Goal: Task Accomplishment & Management: Manage account settings

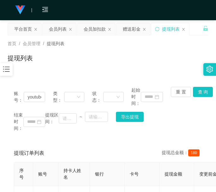
scroll to position [40, 0]
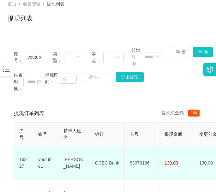
drag, startPoint x: 47, startPoint y: 158, endPoint x: 46, endPoint y: 147, distance: 10.7
click at [47, 158] on td "youtube1" at bounding box center [45, 163] width 25 height 34
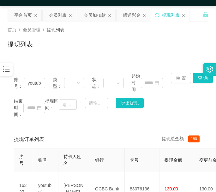
scroll to position [0, 0]
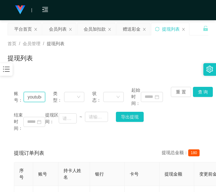
click at [36, 98] on input "youtube1" at bounding box center [34, 97] width 21 height 10
paste input "comeon987"
type input "comeon987"
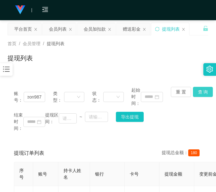
click at [198, 91] on button "查 询" at bounding box center [203, 92] width 20 height 10
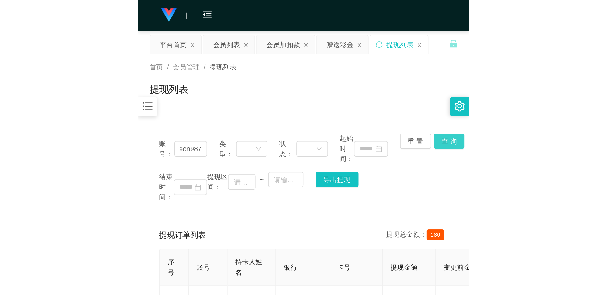
scroll to position [0, 0]
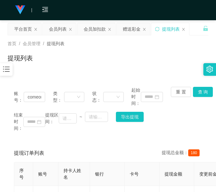
click at [198, 91] on div "重 置 查 询" at bounding box center [186, 97] width 31 height 20
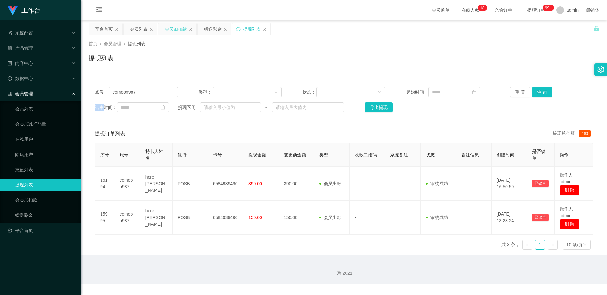
click at [176, 32] on div "会员加扣款" at bounding box center [176, 29] width 22 height 12
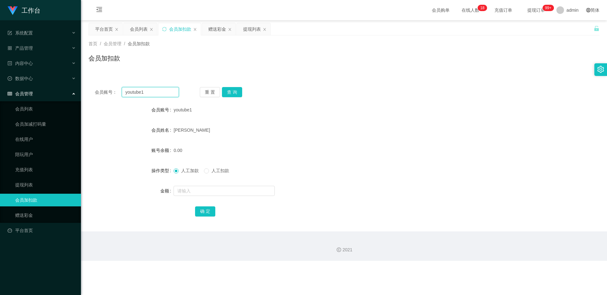
click at [154, 89] on input "youtube1" at bounding box center [150, 92] width 57 height 10
paste input "comeon987"
type input "comeon987"
click at [216, 91] on button "查 询" at bounding box center [232, 92] width 20 height 10
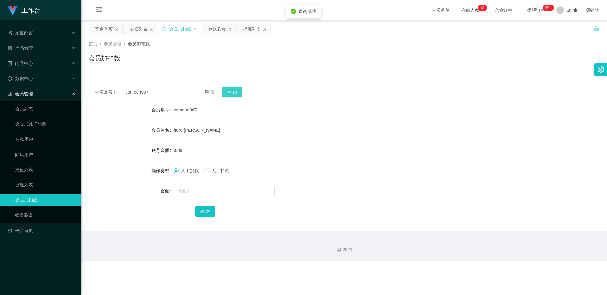
click at [216, 91] on button "查 询" at bounding box center [232, 92] width 20 height 10
click at [201, 189] on input "text" at bounding box center [223, 191] width 101 height 10
type input "500"
click at [208, 192] on button "确 定" at bounding box center [205, 211] width 20 height 10
click at [137, 30] on div "会员列表" at bounding box center [139, 29] width 18 height 12
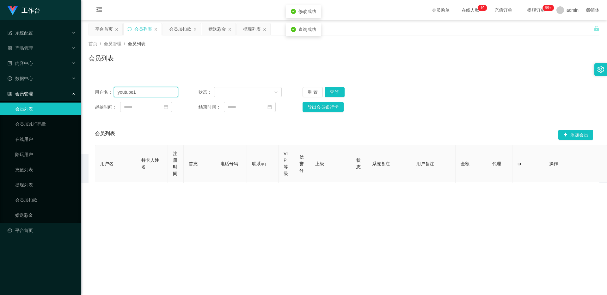
click at [144, 91] on input "youtube1" at bounding box center [146, 92] width 64 height 10
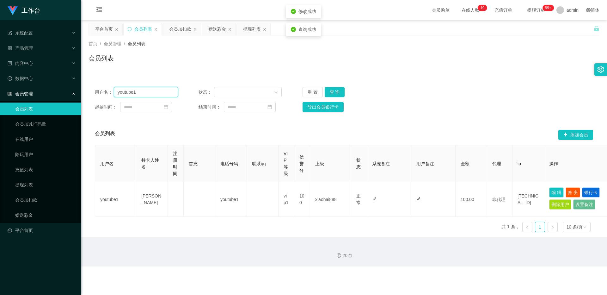
click at [144, 91] on input "youtube1" at bounding box center [146, 92] width 64 height 10
paste input "comeon987"
click at [216, 90] on button "查 询" at bounding box center [335, 92] width 20 height 10
click at [216, 90] on div "重 置 查 询" at bounding box center [343, 92] width 83 height 10
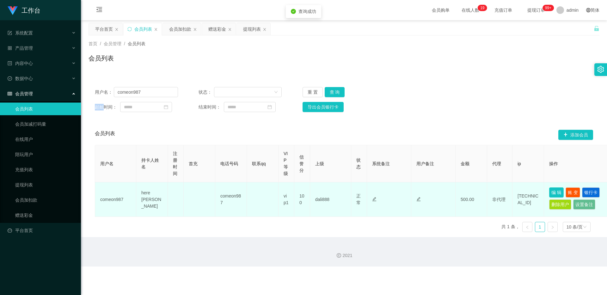
click at [216, 192] on button "编 辑" at bounding box center [556, 192] width 15 height 10
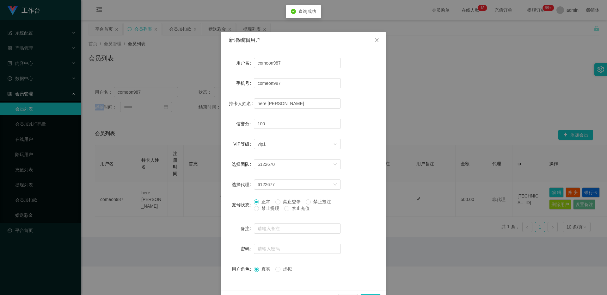
scroll to position [20, 0]
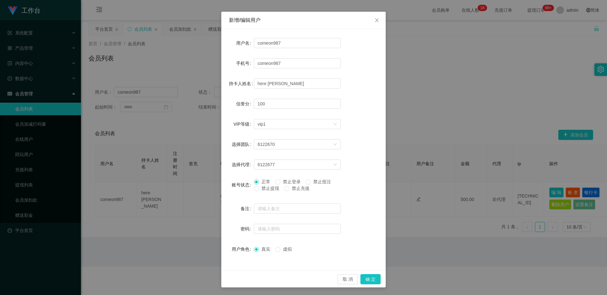
click at [216, 187] on span "禁止提现" at bounding box center [270, 188] width 23 height 5
drag, startPoint x: 371, startPoint y: 276, endPoint x: 374, endPoint y: 269, distance: 8.1
click at [216, 192] on button "确 定" at bounding box center [370, 279] width 20 height 10
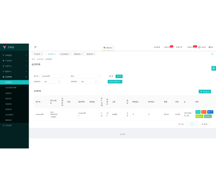
scroll to position [0, 0]
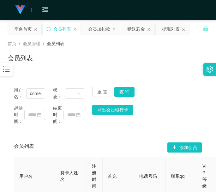
drag, startPoint x: 43, startPoint y: 69, endPoint x: 36, endPoint y: 76, distance: 10.7
click at [43, 69] on div "首页 / 会员管理 / 会员列表 / 会员列表" at bounding box center [108, 54] width 216 height 38
click at [33, 91] on input "comeon987" at bounding box center [35, 93] width 19 height 10
click at [34, 91] on input "comeon987" at bounding box center [35, 93] width 19 height 10
paste input "8499301"
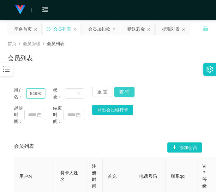
scroll to position [0, 8]
type input "84993017"
click at [122, 91] on button "查 询" at bounding box center [124, 92] width 20 height 10
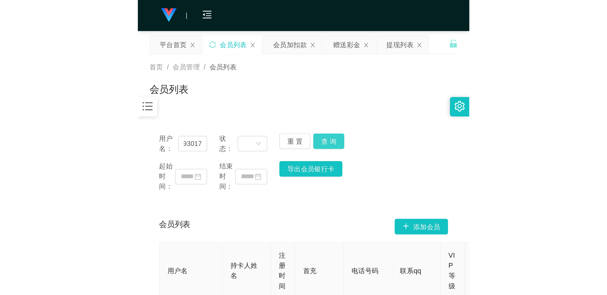
scroll to position [0, 0]
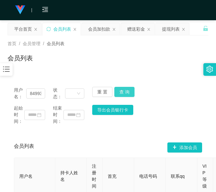
click at [122, 91] on div "重 置 查 询" at bounding box center [107, 93] width 31 height 13
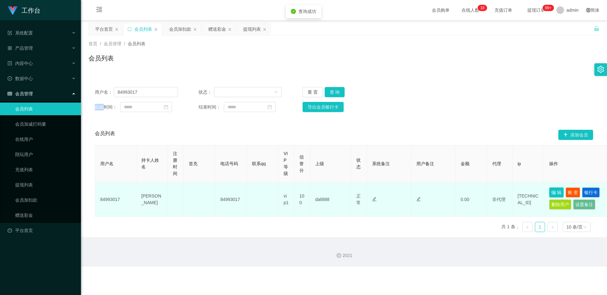
click at [216, 192] on button "编 辑" at bounding box center [556, 192] width 15 height 10
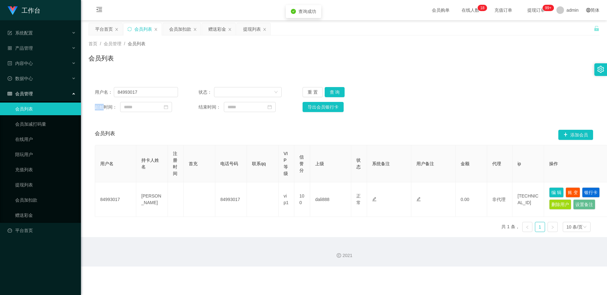
type input "84993017"
type input "[PERSON_NAME]"
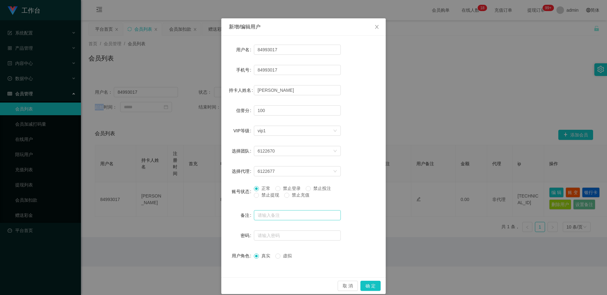
scroll to position [20, 0]
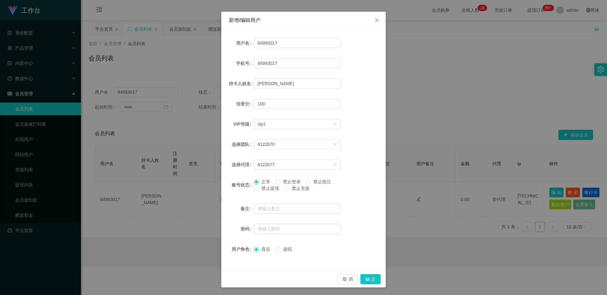
click at [216, 189] on span "禁止提现" at bounding box center [270, 188] width 23 height 5
click at [216, 192] on button "确 定" at bounding box center [370, 279] width 20 height 10
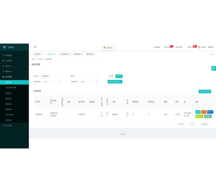
scroll to position [0, 0]
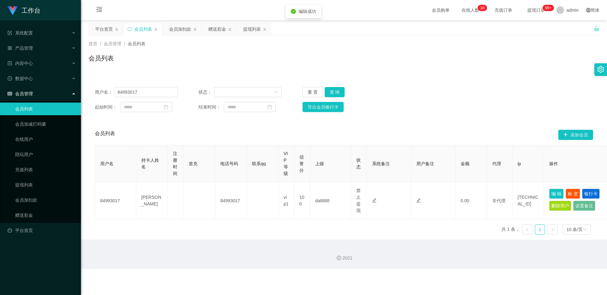
click at [38, 95] on div "会员管理" at bounding box center [40, 93] width 81 height 13
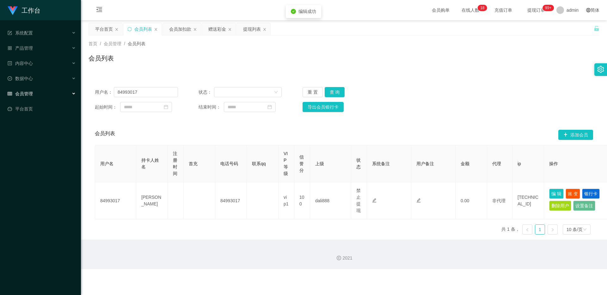
click at [38, 95] on div "会员管理" at bounding box center [40, 93] width 81 height 13
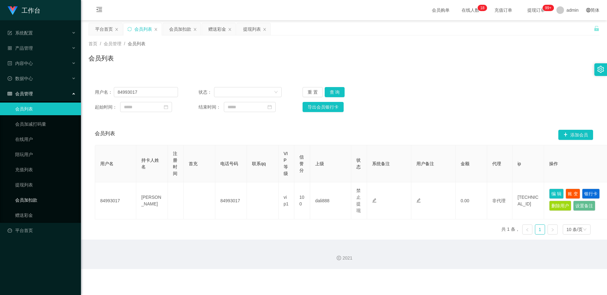
click at [27, 192] on link "会员加扣款" at bounding box center [45, 199] width 61 height 13
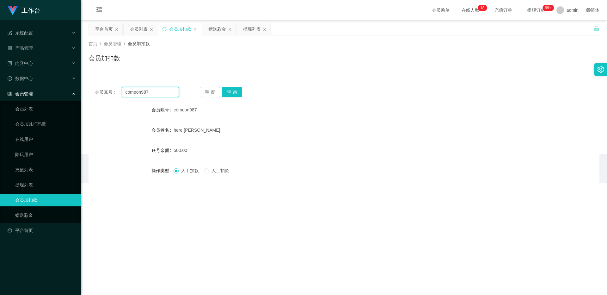
click at [154, 88] on input "comeon987" at bounding box center [150, 92] width 57 height 10
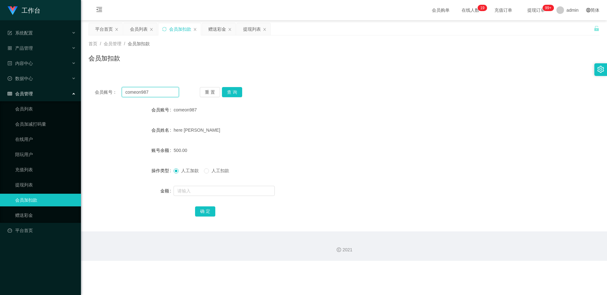
paste input "8499301"
type input "84993017"
click at [216, 93] on button "查 询" at bounding box center [232, 92] width 20 height 10
click at [216, 93] on button "查 询" at bounding box center [235, 92] width 27 height 10
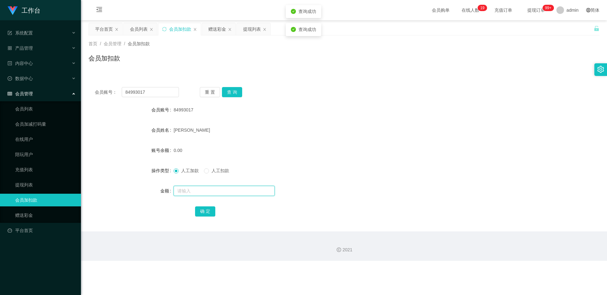
click at [216, 191] on input "text" at bounding box center [223, 191] width 101 height 10
type input "500"
click at [212, 192] on div "会员账号： 84993017 重 置 查 询 会员账号 84993017 会员姓名 [PERSON_NAME] 账号余额 0.00 操作类型 人工加款 人工扣…" at bounding box center [343, 156] width 511 height 150
click at [210, 192] on button "确 定" at bounding box center [205, 211] width 20 height 10
